Goal: Contribute content

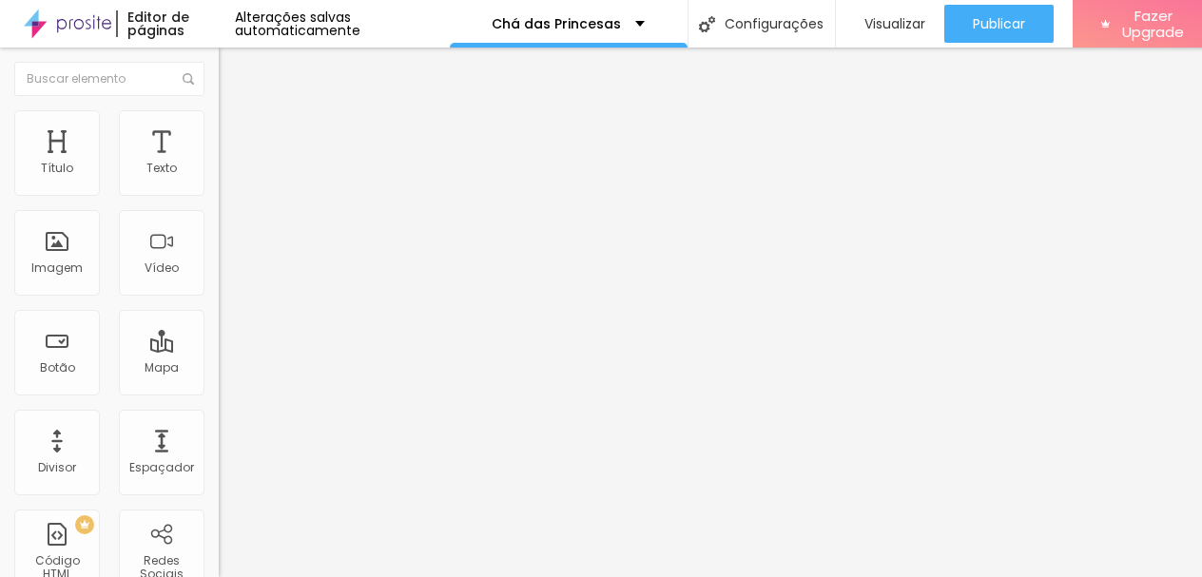
click at [219, 179] on input "AGOSTO ([GEOGRAPHIC_DATA]) - [GEOGRAPHIC_DATA] 2" at bounding box center [333, 169] width 228 height 19
click at [219, 179] on input "Setembro ([GEOGRAPHIC_DATA]) - [GEOGRAPHIC_DATA] 2" at bounding box center [333, 169] width 228 height 19
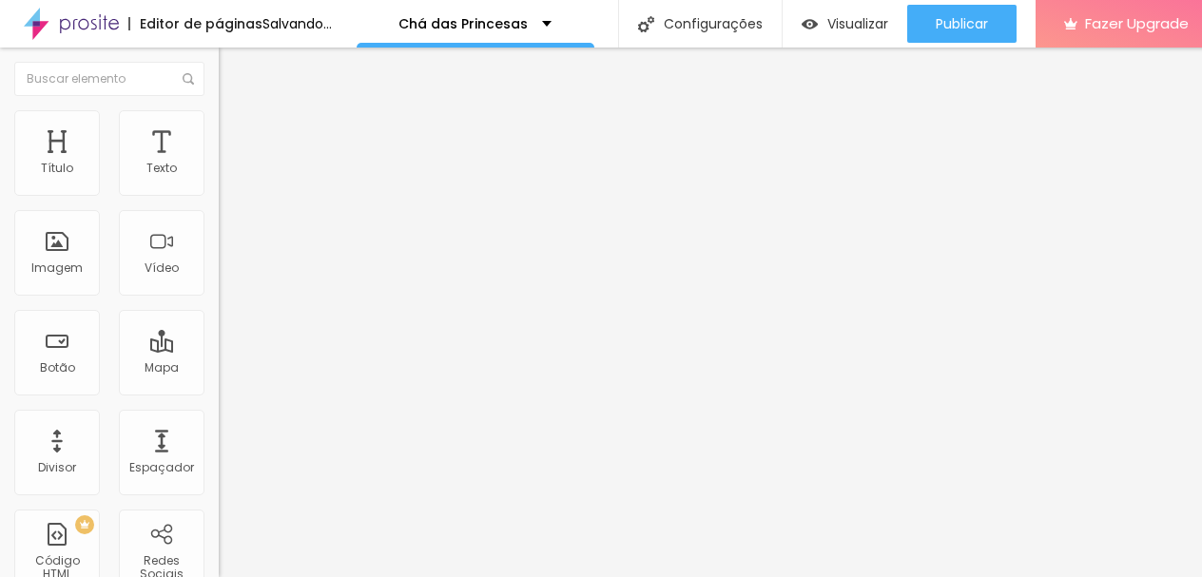
type input "Setembro ([GEOGRAPHIC_DATA]) - [GEOGRAPHIC_DATA] 1"
click at [219, 387] on input "[URL][DOMAIN_NAME]" at bounding box center [333, 382] width 228 height 19
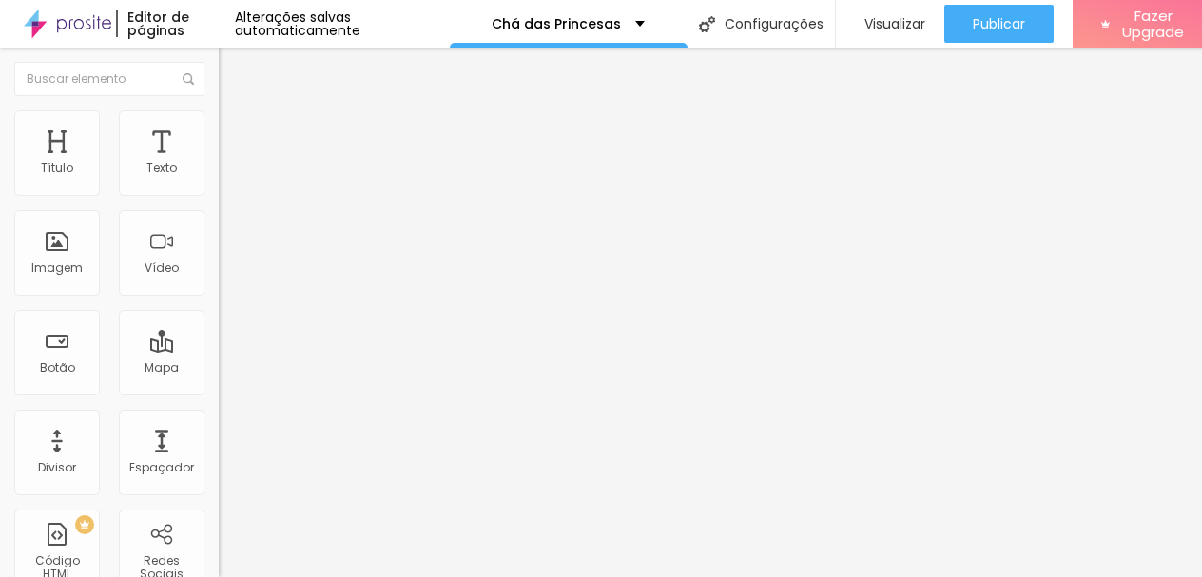
paste input "Pfn674mGqJKZKa849"
type input "[URL][DOMAIN_NAME]"
click at [219, 179] on input "Setembro ([GEOGRAPHIC_DATA]) - [GEOGRAPHIC_DATA] 1" at bounding box center [333, 169] width 228 height 19
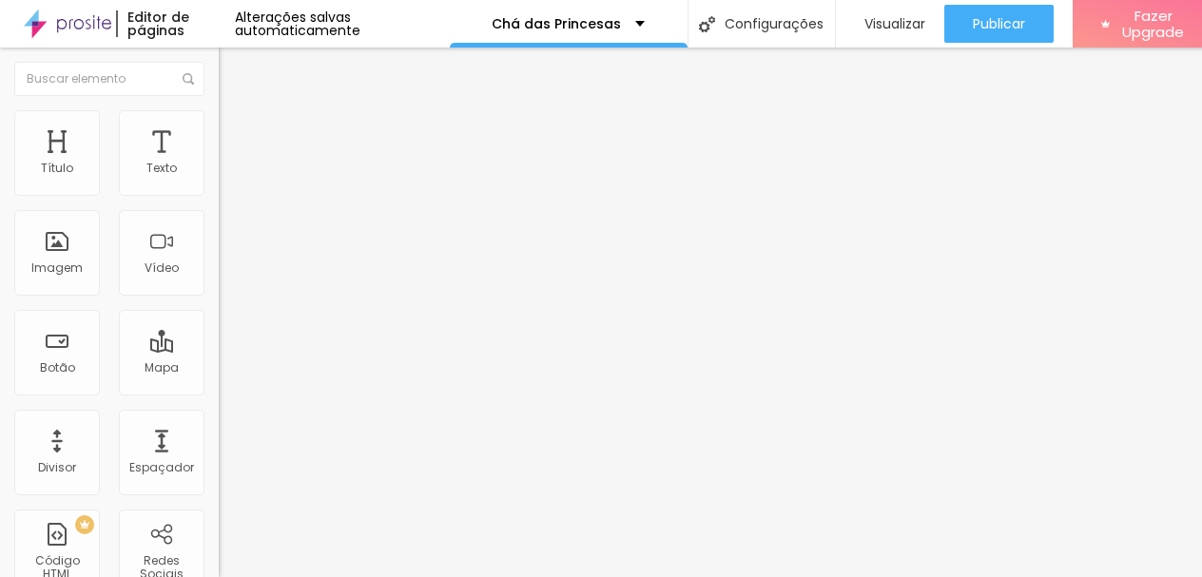
scroll to position [0, 29]
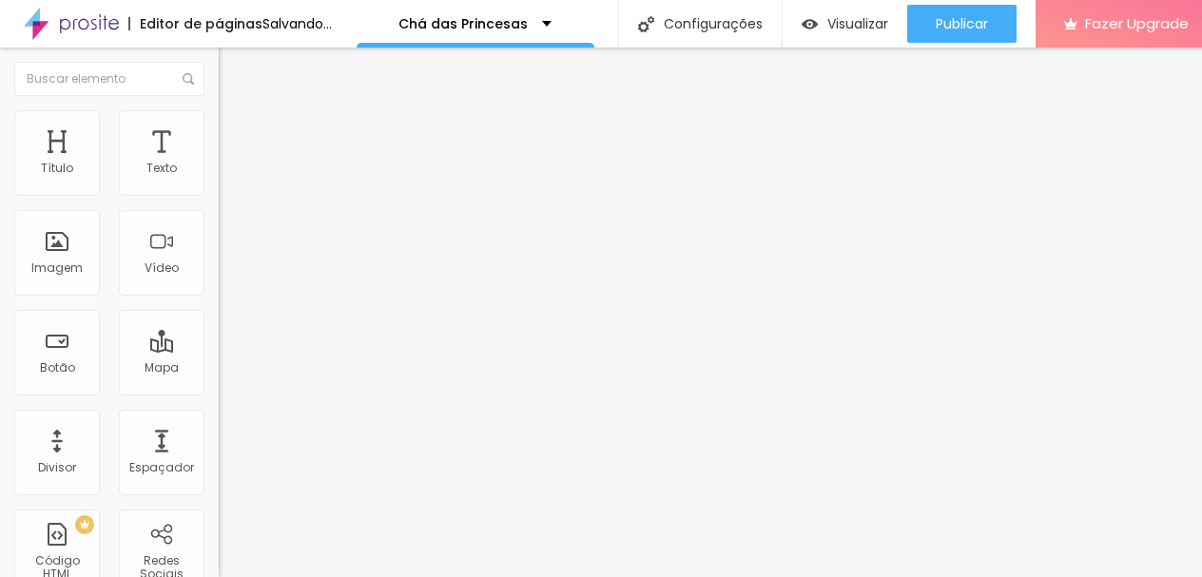
type input "Setembro ([GEOGRAPHIC_DATA]) - [GEOGRAPHIC_DATA] 2"
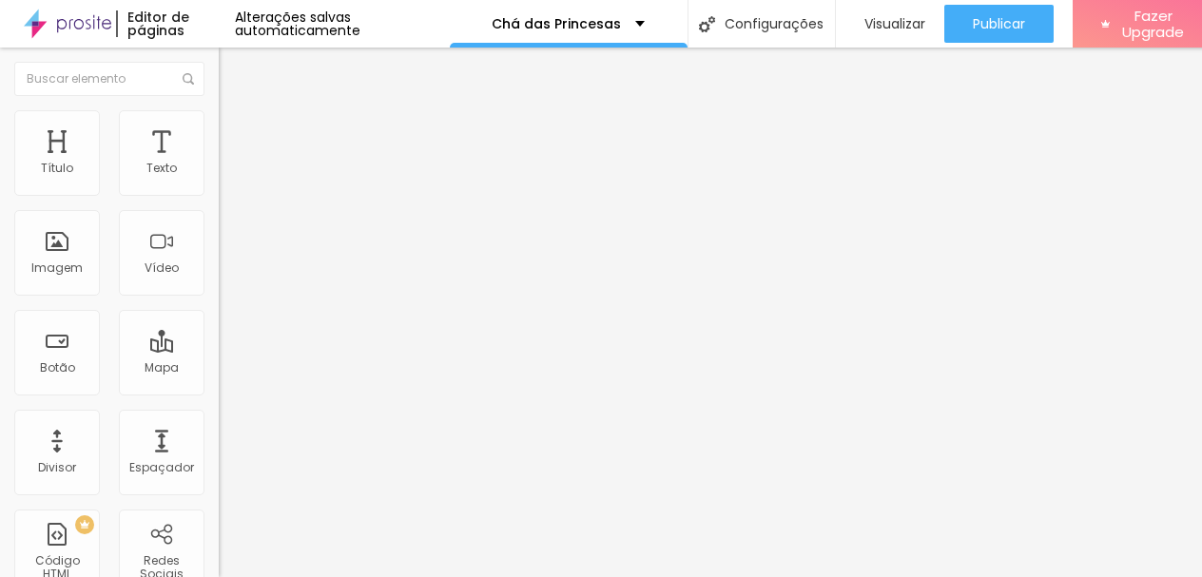
scroll to position [0, 0]
click at [219, 392] on input "[URL][DOMAIN_NAME]" at bounding box center [333, 382] width 228 height 19
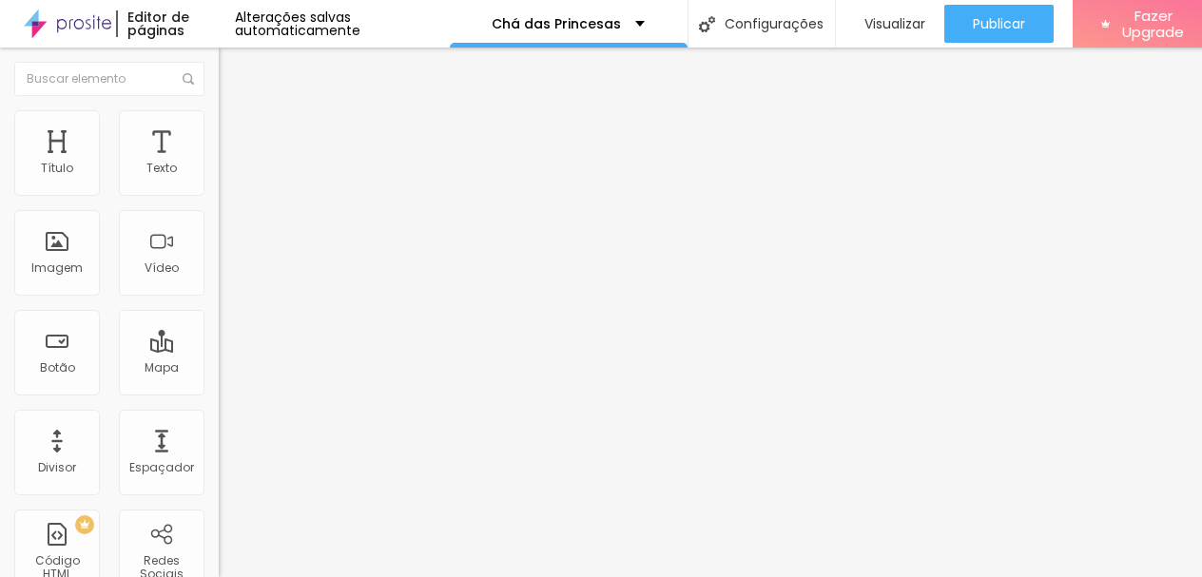
paste input "diTqiLwPCXt6hS4Y7"
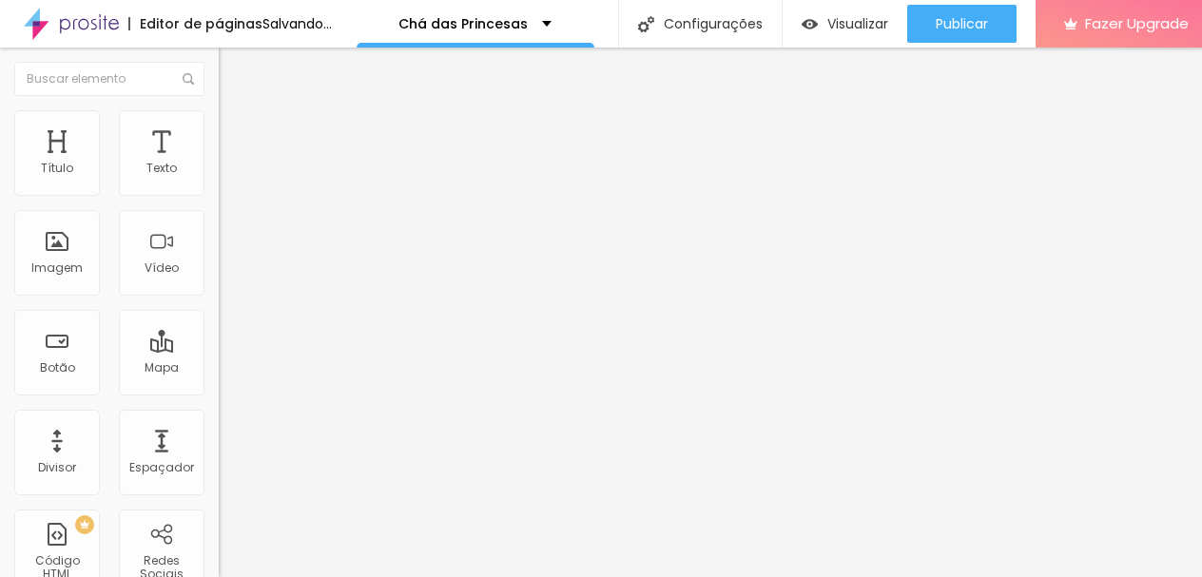
type input "[URL][DOMAIN_NAME]"
click at [219, 505] on div "Editar Botão Conteúdo Estilo Avançado Texto Setembro ([GEOGRAPHIC_DATA]) - Turm…" at bounding box center [328, 313] width 219 height 530
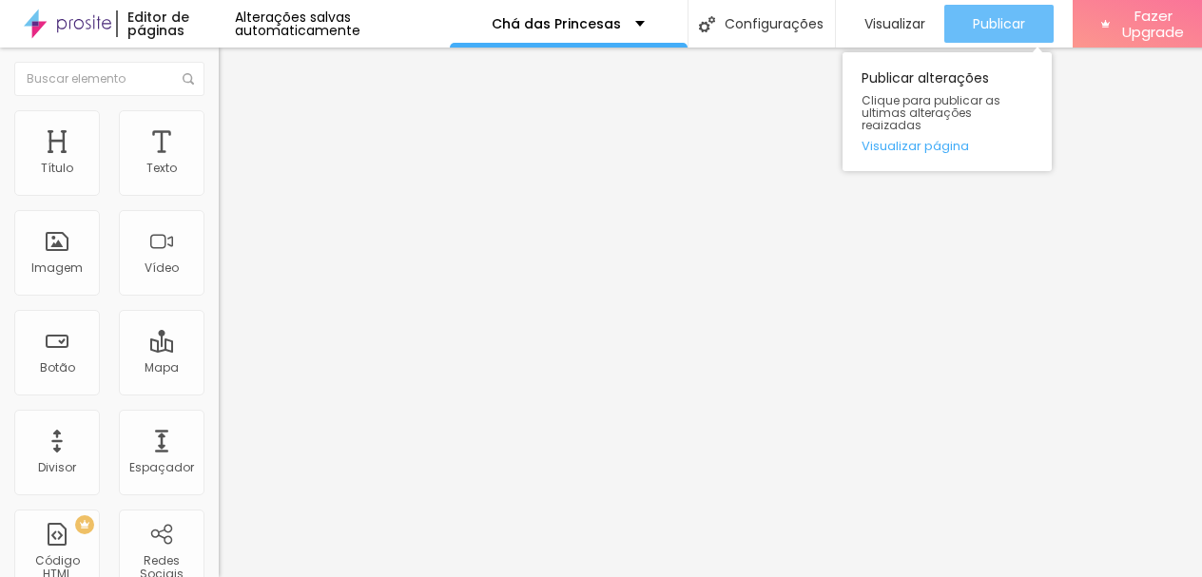
click at [992, 20] on span "Publicar" at bounding box center [999, 23] width 52 height 15
click at [996, 12] on div "Publicar" at bounding box center [999, 24] width 52 height 38
